Goal: Task Accomplishment & Management: Manage account settings

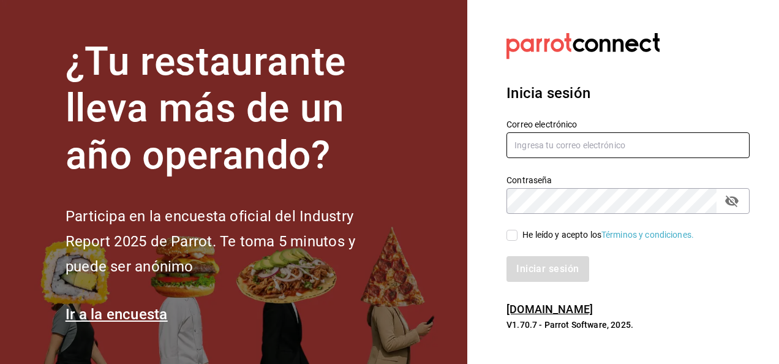
click at [559, 146] on input "text" at bounding box center [628, 145] width 243 height 26
click at [480, 95] on section "Datos incorrectos. Verifica que tu Correo o Contraseña estén bien escritos. Ini…" at bounding box center [624, 182] width 312 height 364
click at [567, 309] on link "[DOMAIN_NAME]" at bounding box center [550, 309] width 86 height 13
click at [574, 154] on input "text" at bounding box center [628, 145] width 243 height 26
click at [740, 34] on div at bounding box center [628, 46] width 243 height 34
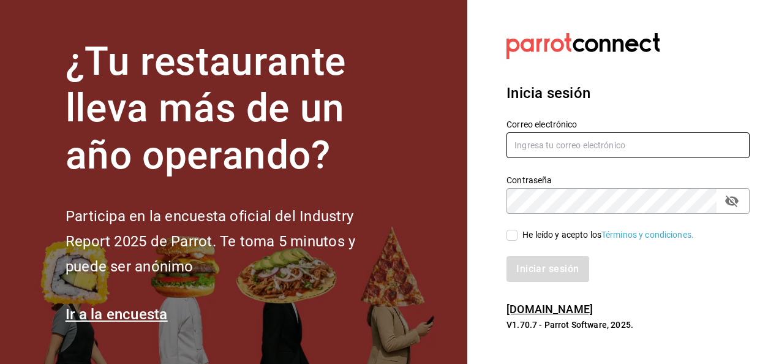
click at [560, 138] on input "text" at bounding box center [628, 145] width 243 height 26
type input "j"
click at [553, 138] on input "text" at bounding box center [628, 145] width 243 height 26
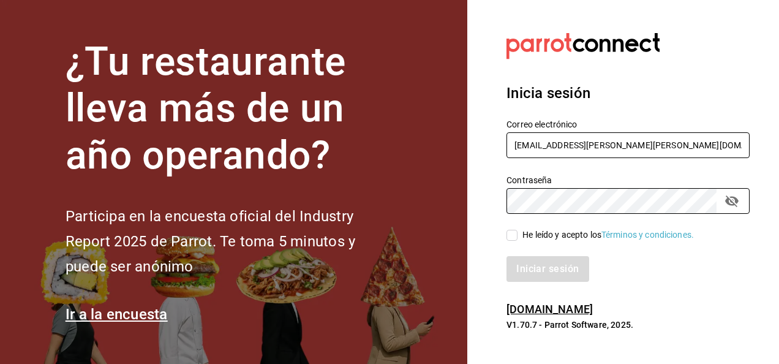
click at [654, 141] on input "jeduardo.quiroz.torres@gmail.com" at bounding box center [628, 145] width 243 height 26
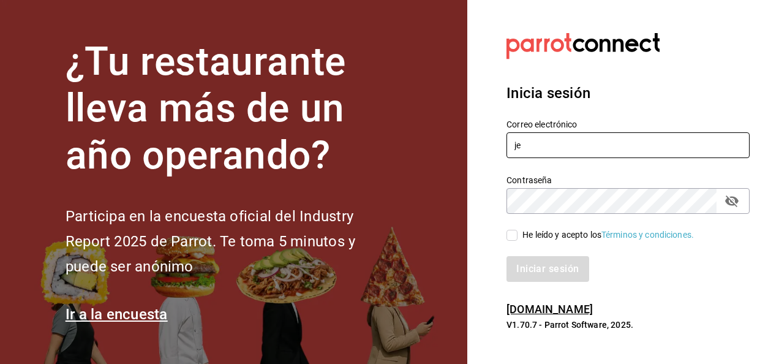
type input "j"
